Goal: Information Seeking & Learning: Learn about a topic

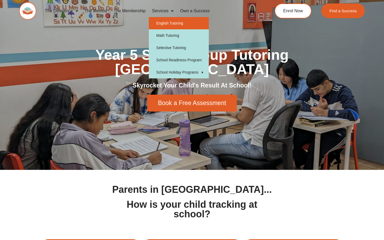
click at [175, 23] on link "English Tutoring" at bounding box center [179, 23] width 60 height 12
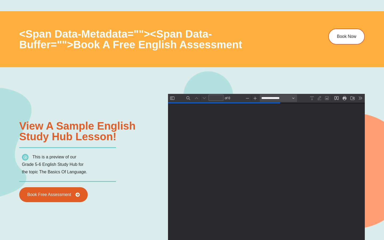
type input "*"
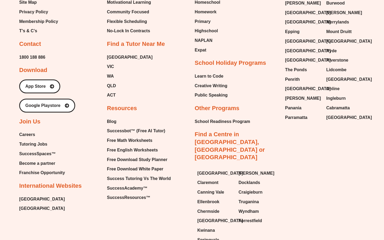
scroll to position [1944, 0]
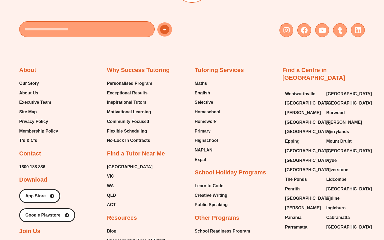
click at [231, 73] on h2 "Tutoring Services" at bounding box center [219, 70] width 49 height 8
click at [294, 74] on div "Find a Centre in [GEOGRAPHIC_DATA] [GEOGRAPHIC_DATA] [GEOGRAPHIC_DATA] [PERSON_…" at bounding box center [324, 149] width 82 height 167
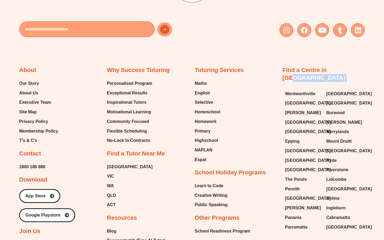
click at [294, 74] on div "Find a Centre in [GEOGRAPHIC_DATA] [GEOGRAPHIC_DATA] [GEOGRAPHIC_DATA] [PERSON_…" at bounding box center [324, 149] width 82 height 167
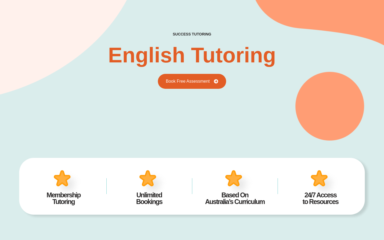
scroll to position [0, 0]
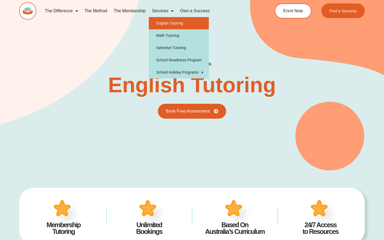
click at [171, 14] on span "Menu" at bounding box center [170, 11] width 5 height 10
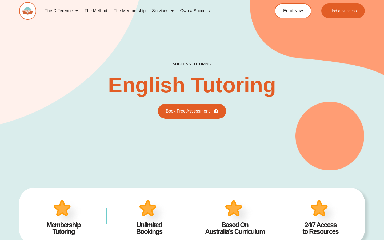
click at [69, 11] on link "The Difference" at bounding box center [62, 11] width 40 height 12
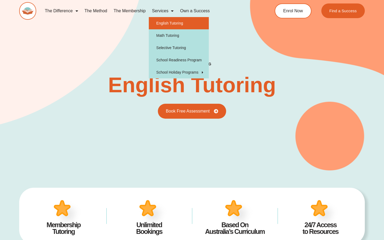
click at [159, 11] on link "Services" at bounding box center [163, 11] width 28 height 12
